Goal: Obtain resource: Obtain resource

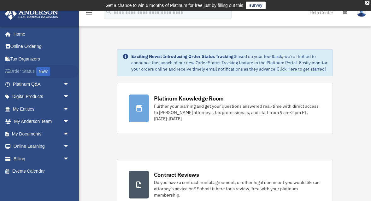
click at [30, 72] on link "Order Status NEW" at bounding box center [41, 71] width 75 height 13
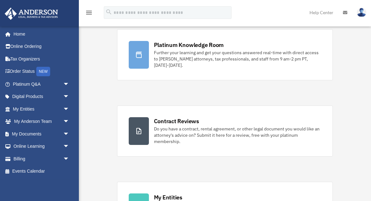
scroll to position [92, 0]
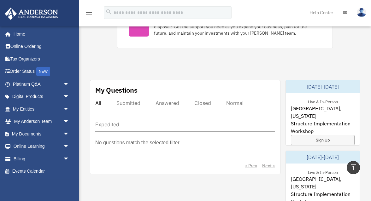
scroll to position [309, 0]
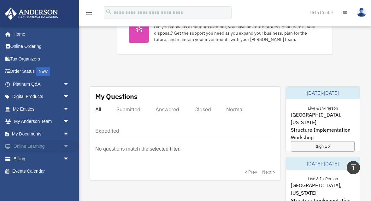
click at [37, 144] on link "Online Learning arrow_drop_down" at bounding box center [41, 146] width 75 height 13
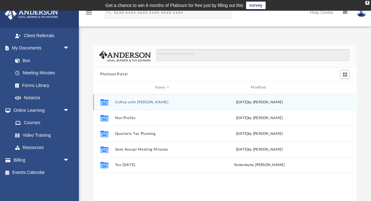
click at [125, 104] on button "Coffee with Carl" at bounding box center [162, 102] width 94 height 4
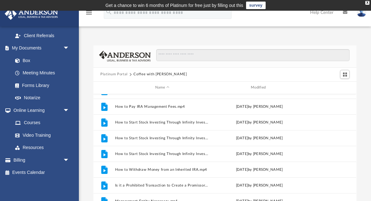
click at [118, 74] on button "Platinum Portal" at bounding box center [113, 75] width 27 height 6
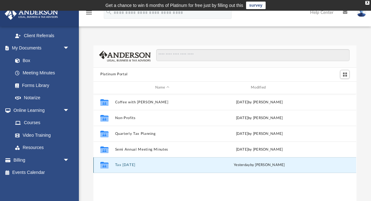
click at [125, 164] on button "Tax [DATE]" at bounding box center [162, 165] width 94 height 4
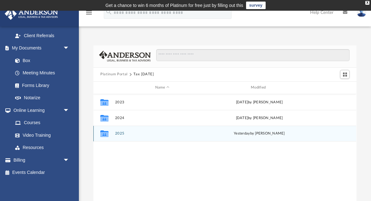
click at [118, 136] on div "Collaborated Folder 2025 yesterday by Zyan Treadwell" at bounding box center [224, 134] width 263 height 16
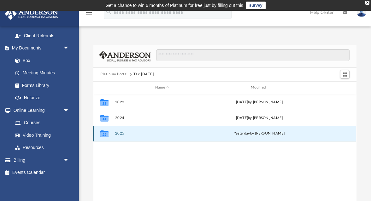
click at [122, 134] on button "2025" at bounding box center [162, 134] width 94 height 4
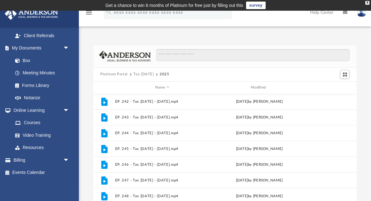
scroll to position [168, 0]
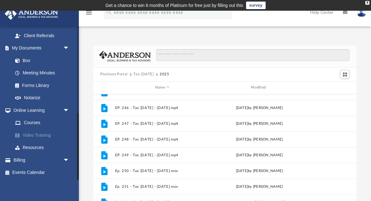
click at [53, 138] on link "Video Training" at bounding box center [44, 135] width 70 height 13
click at [40, 134] on link "Video Training" at bounding box center [44, 135] width 70 height 13
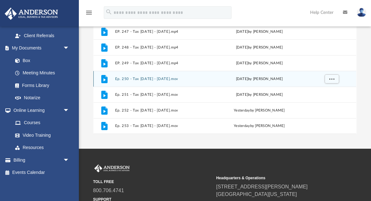
scroll to position [0, 0]
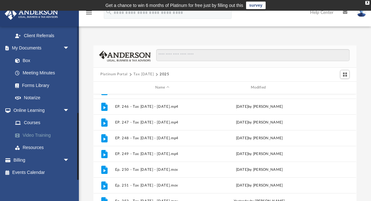
click at [34, 136] on link "Video Training" at bounding box center [44, 135] width 70 height 13
click at [32, 122] on link "Courses" at bounding box center [44, 123] width 70 height 13
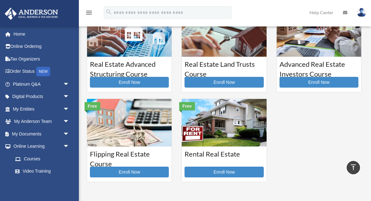
scroll to position [111, 0]
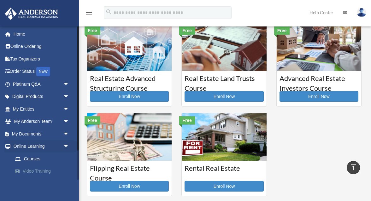
click at [35, 172] on link "Video Training" at bounding box center [44, 171] width 70 height 13
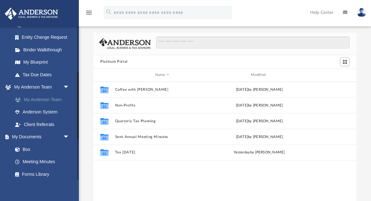
scroll to position [105, 0]
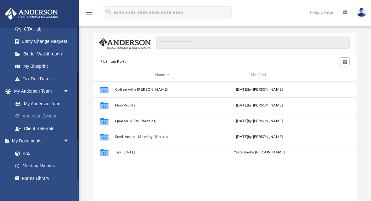
click at [37, 117] on link "Anderson System" at bounding box center [44, 116] width 70 height 13
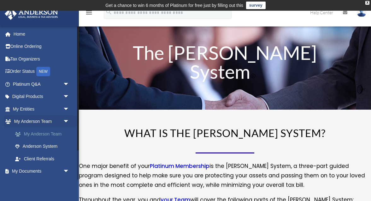
click at [44, 135] on link "My Anderson Team" at bounding box center [44, 134] width 70 height 13
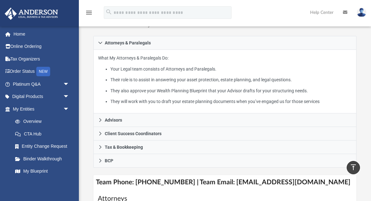
scroll to position [141, 0]
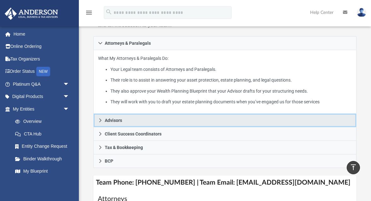
click at [103, 123] on link "Advisors" at bounding box center [224, 121] width 263 height 14
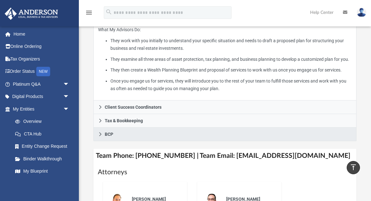
scroll to position [193, 0]
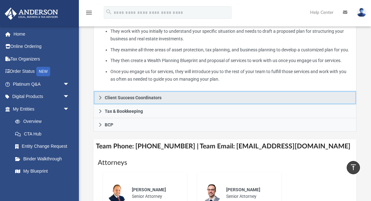
click at [103, 105] on link "Client Success Coordinators" at bounding box center [224, 98] width 263 height 14
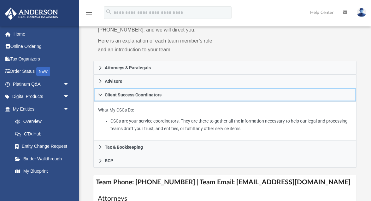
scroll to position [192, 0]
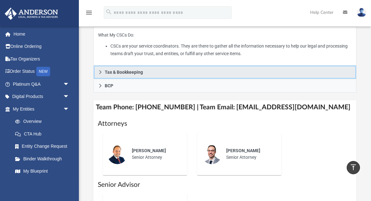
click at [104, 74] on link "Tax & Bookkeeping" at bounding box center [224, 73] width 263 height 14
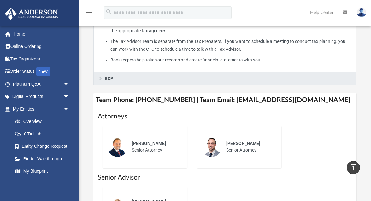
scroll to position [305, 0]
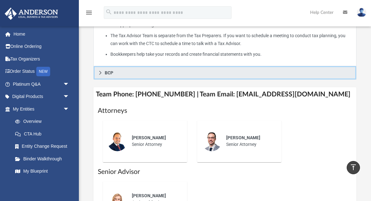
click at [103, 80] on link "BCP" at bounding box center [224, 73] width 263 height 14
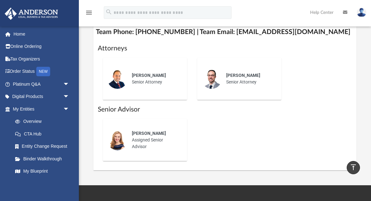
scroll to position [260, 0]
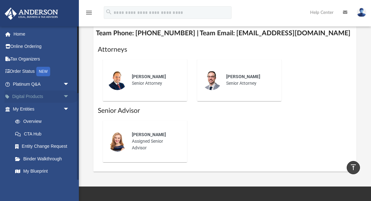
click at [40, 97] on link "Digital Products arrow_drop_down" at bounding box center [41, 97] width 75 height 13
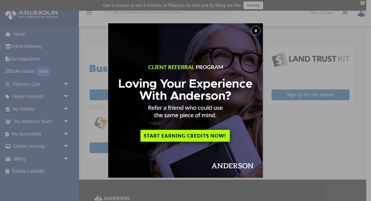
click at [256, 31] on button "x" at bounding box center [255, 30] width 9 height 9
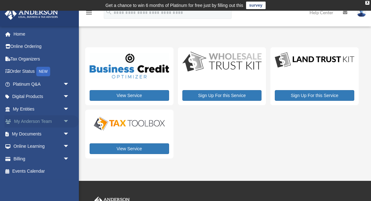
click at [64, 122] on span "arrow_drop_down" at bounding box center [69, 122] width 13 height 13
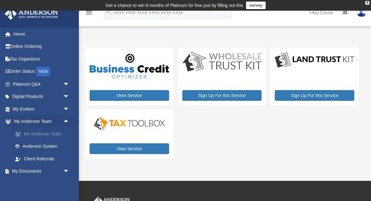
click at [49, 136] on link "My Anderson Team" at bounding box center [44, 134] width 70 height 13
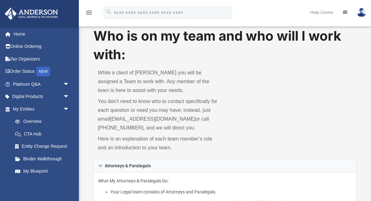
scroll to position [19, 0]
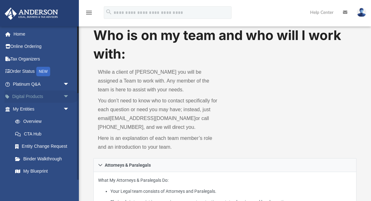
click at [65, 96] on span "arrow_drop_down" at bounding box center [69, 97] width 13 height 13
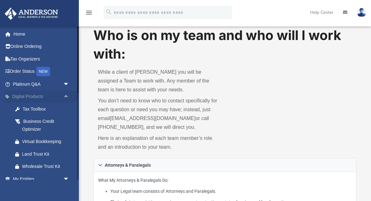
click at [63, 97] on span "arrow_drop_up" at bounding box center [69, 97] width 13 height 13
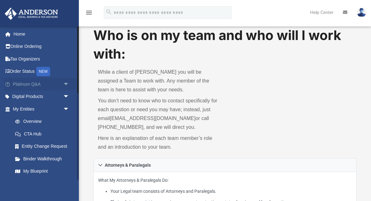
click at [65, 83] on span "arrow_drop_down" at bounding box center [69, 84] width 13 height 13
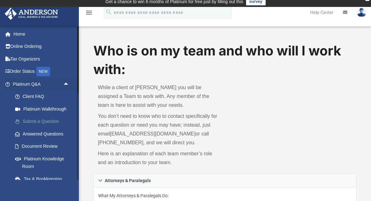
scroll to position [1, 0]
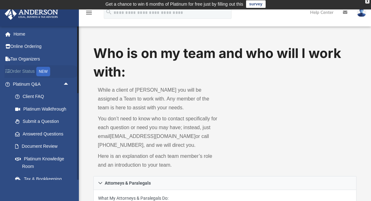
click at [27, 70] on link "Order Status NEW" at bounding box center [41, 71] width 75 height 13
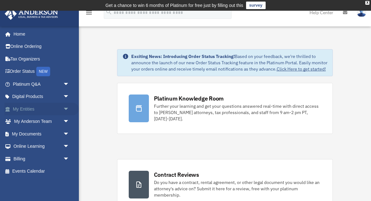
click at [67, 108] on span "arrow_drop_down" at bounding box center [69, 109] width 13 height 13
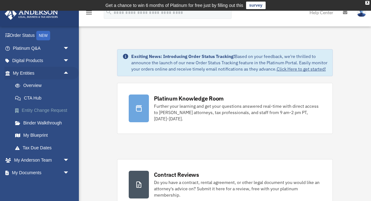
scroll to position [40, 0]
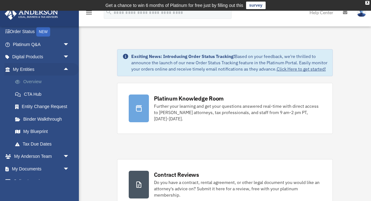
click at [34, 82] on link "Overview" at bounding box center [44, 82] width 70 height 13
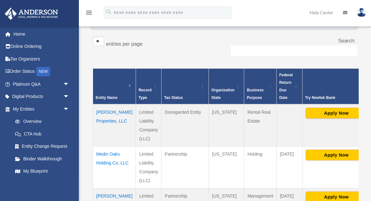
scroll to position [125, 0]
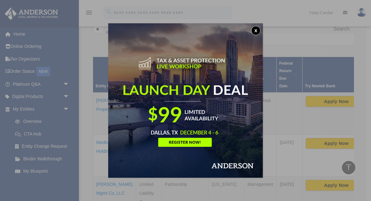
click at [255, 31] on button "x" at bounding box center [255, 30] width 9 height 9
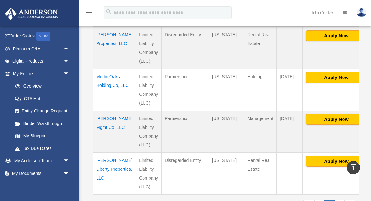
scroll to position [199, 0]
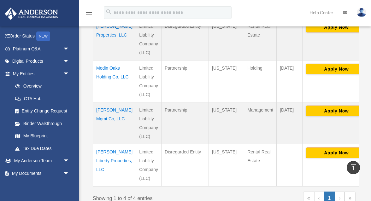
click at [216, 103] on td "North Carolina" at bounding box center [226, 124] width 35 height 42
click at [277, 105] on td "March 15" at bounding box center [290, 124] width 26 height 42
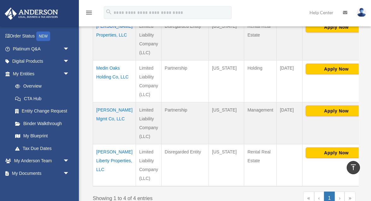
click at [102, 149] on td "Tim Liberty Properties, LLC" at bounding box center [114, 166] width 43 height 42
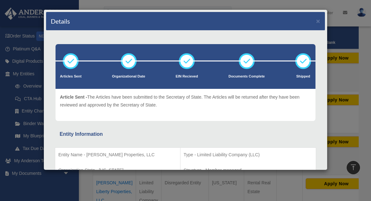
scroll to position [42, 0]
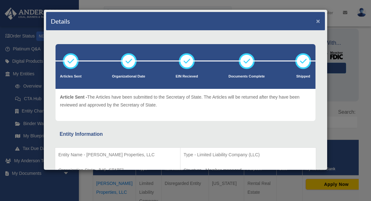
click at [318, 22] on button "×" at bounding box center [318, 21] width 4 height 7
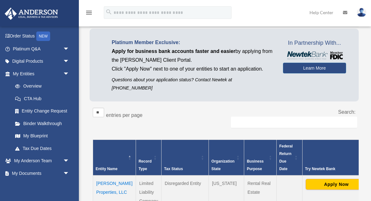
scroll to position [0, 0]
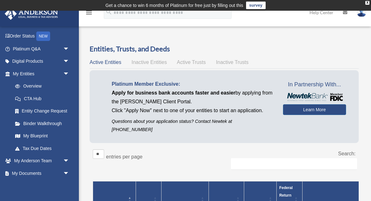
click at [155, 62] on span "Inactive Entities" at bounding box center [149, 62] width 35 height 5
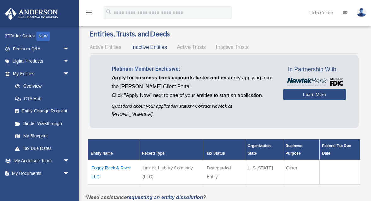
scroll to position [14, 0]
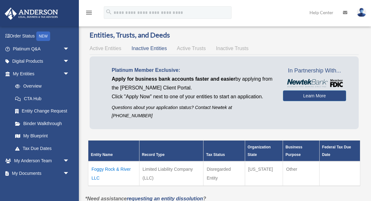
click at [186, 51] on span "Active Trusts" at bounding box center [191, 48] width 29 height 5
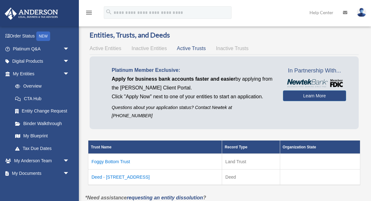
scroll to position [23, 0]
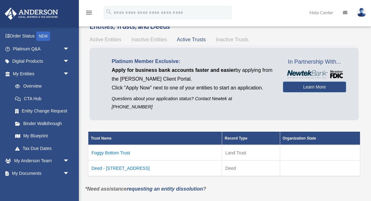
click at [229, 40] on span "Inactive Trusts" at bounding box center [232, 39] width 33 height 5
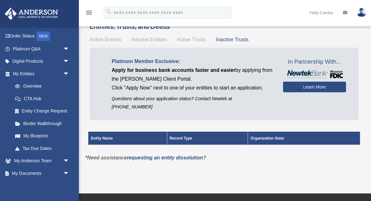
click at [208, 39] on div "Active Entities Inactive Entities Active Trusts Inactive Trusts" at bounding box center [224, 39] width 269 height 9
click at [201, 37] on span "Active Trusts" at bounding box center [191, 39] width 29 height 5
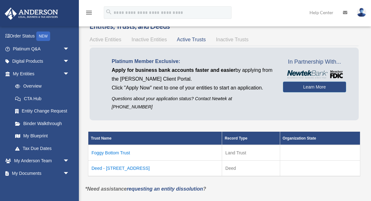
scroll to position [34, 0]
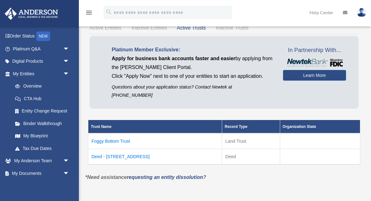
click at [142, 149] on td "Deed - 8812 Foggy Bottom Drive" at bounding box center [155, 157] width 134 height 16
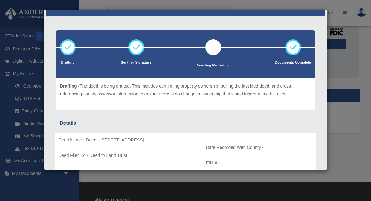
scroll to position [0, 0]
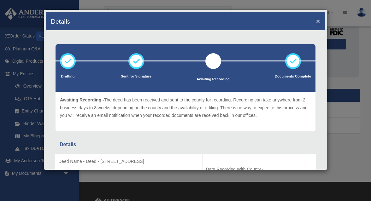
click at [318, 21] on button "×" at bounding box center [318, 21] width 4 height 7
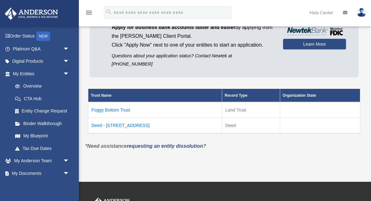
click at [123, 102] on td "Foggy Bottom Trust" at bounding box center [155, 110] width 134 height 16
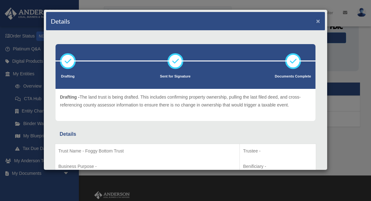
click at [319, 24] on button "×" at bounding box center [318, 21] width 4 height 7
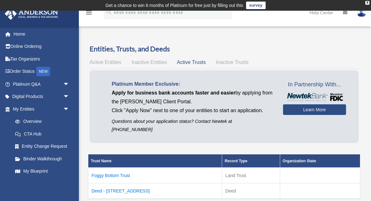
click at [98, 65] on span "Active Entities" at bounding box center [106, 62] width 32 height 5
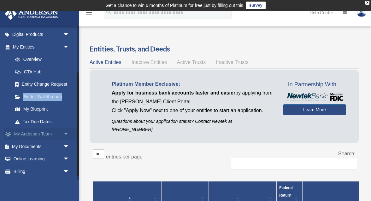
scroll to position [74, 0]
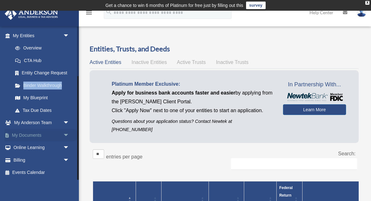
click at [65, 134] on span "arrow_drop_down" at bounding box center [69, 135] width 13 height 13
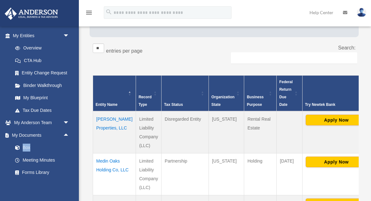
scroll to position [107, 0]
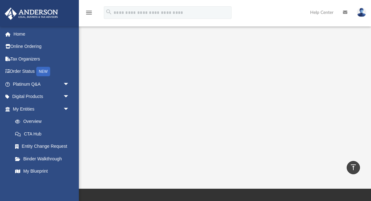
scroll to position [133, 0]
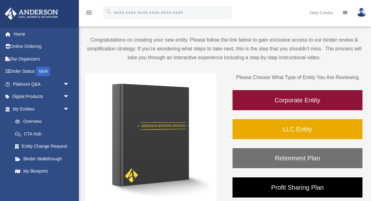
scroll to position [49, 0]
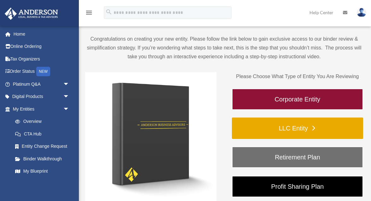
click at [288, 129] on link "LLC Entity" at bounding box center [297, 128] width 131 height 21
click at [289, 126] on link "LLC Entity" at bounding box center [297, 128] width 131 height 21
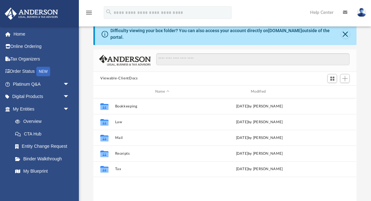
scroll to position [24, 0]
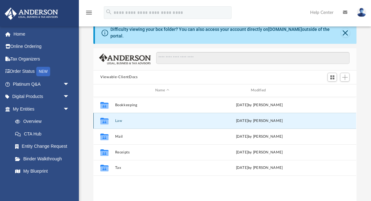
click at [120, 119] on button "Law" at bounding box center [162, 121] width 94 height 4
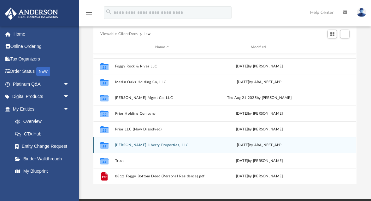
scroll to position [68, 0]
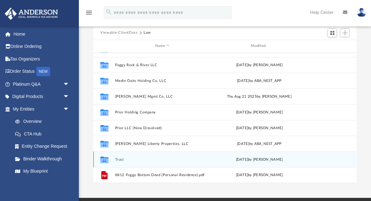
click at [118, 158] on button "Trust" at bounding box center [162, 160] width 94 height 4
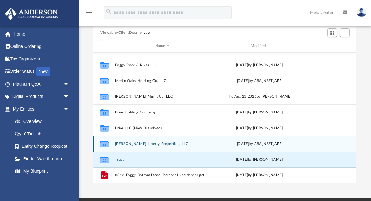
scroll to position [0, 0]
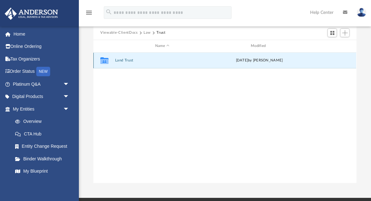
click at [128, 58] on button "Land Trust" at bounding box center [162, 60] width 94 height 4
click at [146, 58] on button "Land Trust - Foggy Bottom Trust" at bounding box center [162, 60] width 94 height 4
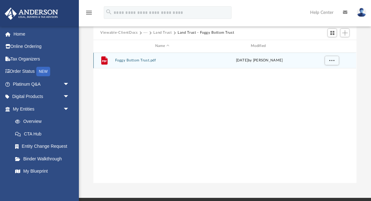
click at [146, 58] on button "Foggy Bottom Trust.pdf" at bounding box center [162, 60] width 94 height 4
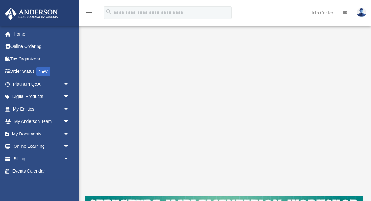
scroll to position [76, 0]
